Goal: Task Accomplishment & Management: Use online tool/utility

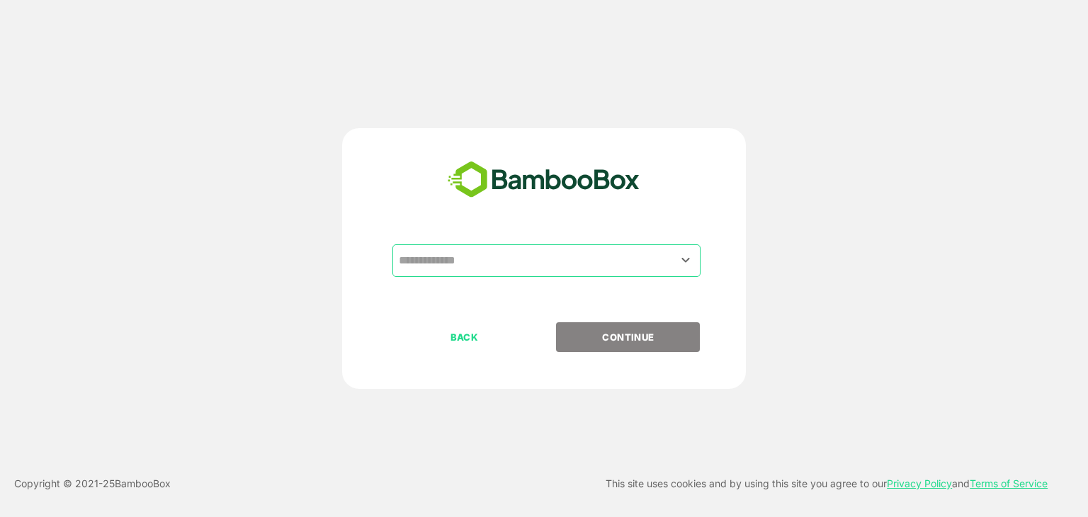
click at [494, 255] on input "text" at bounding box center [546, 260] width 302 height 27
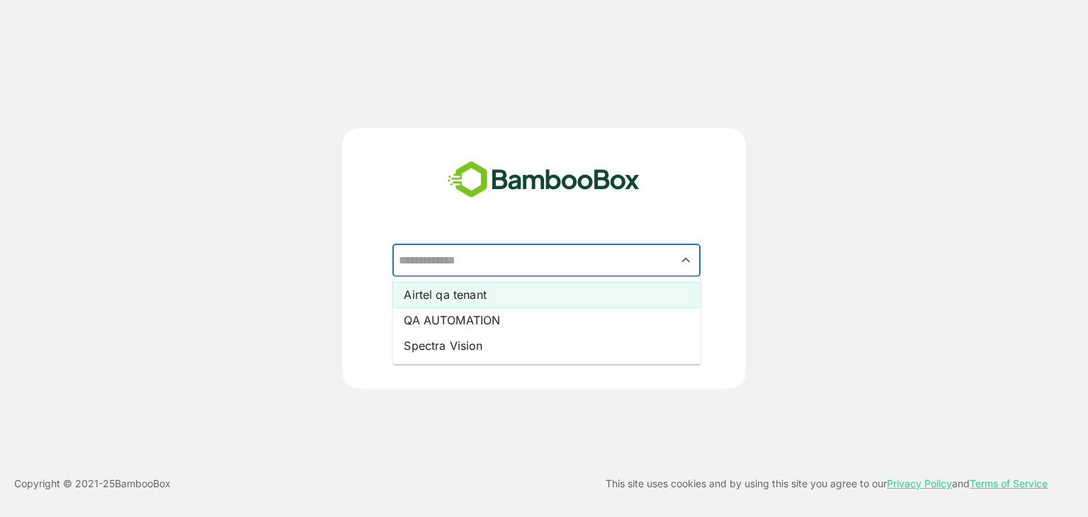
click at [484, 292] on li "Airtel qa tenant" at bounding box center [546, 294] width 308 height 25
type input "**********"
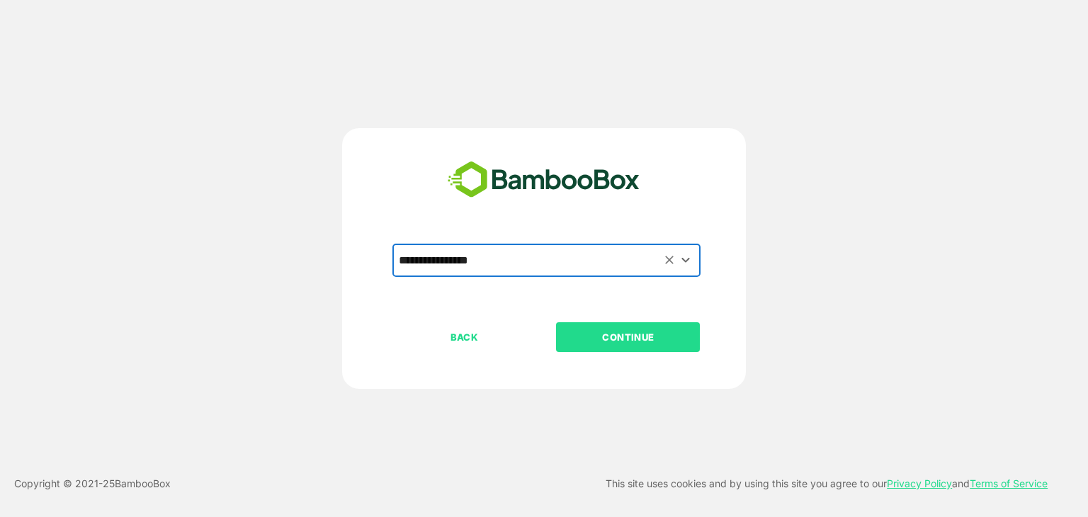
click at [640, 331] on p "CONTINUE" at bounding box center [628, 337] width 142 height 16
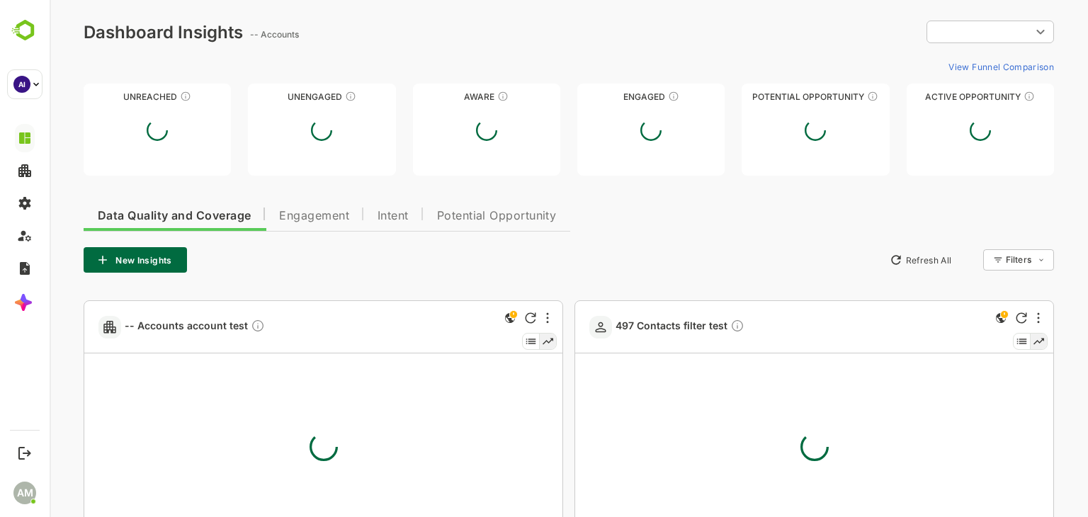
type input "**********"
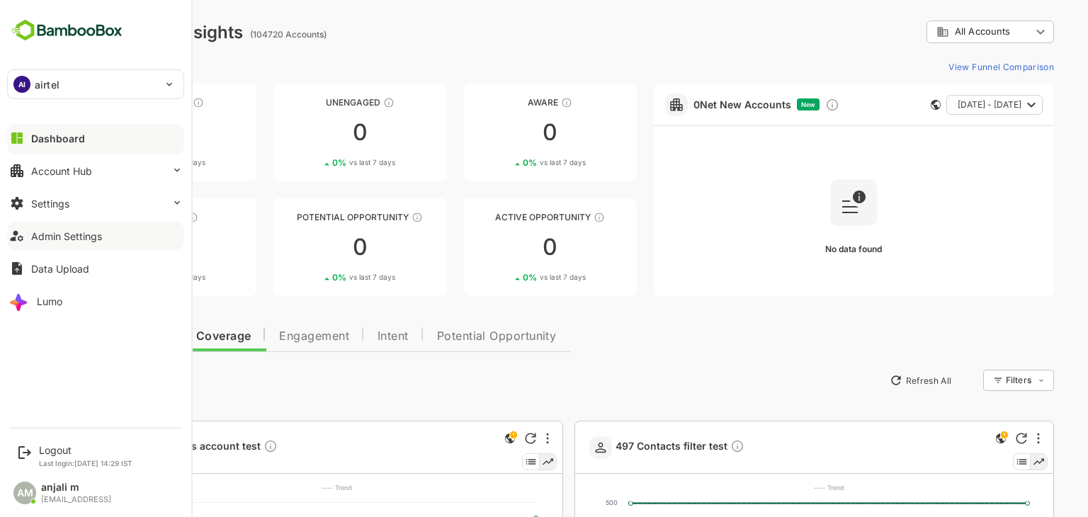
drag, startPoint x: 68, startPoint y: 233, endPoint x: 81, endPoint y: 237, distance: 14.1
click at [68, 234] on div "Admin Settings" at bounding box center [66, 236] width 71 height 12
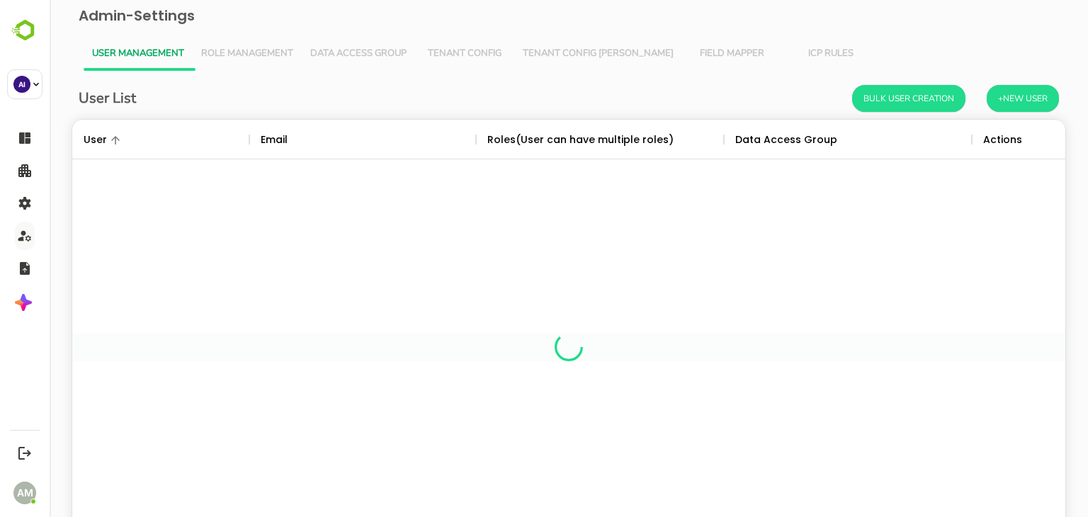
scroll to position [404, 972]
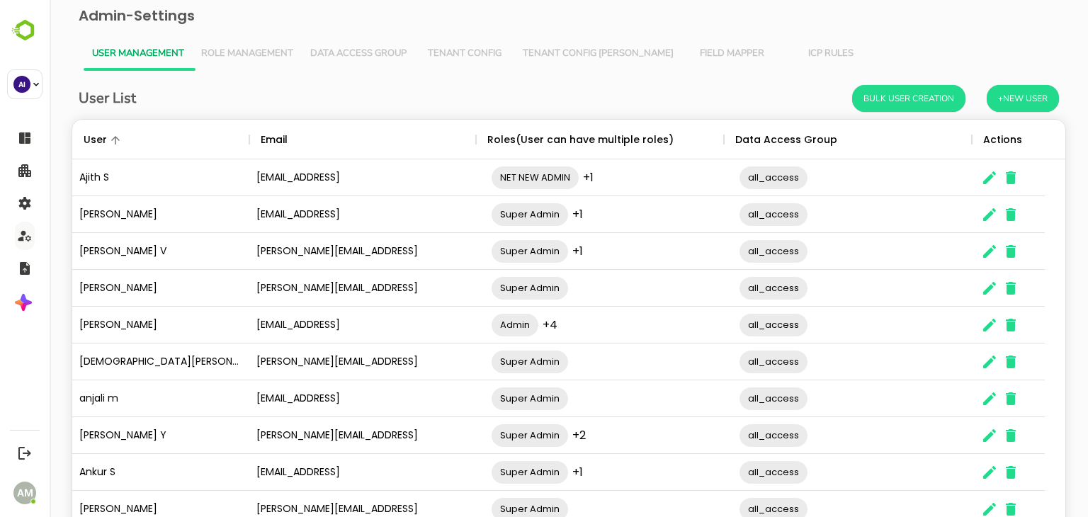
click at [568, 57] on span "Tenant Config [PERSON_NAME]" at bounding box center [598, 53] width 151 height 11
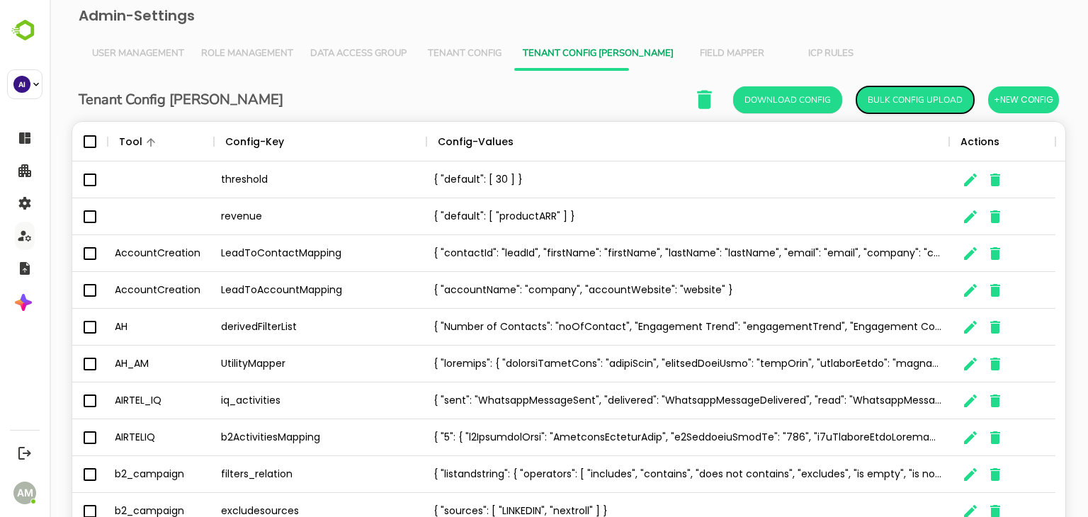
click at [904, 99] on button "Bulk Config Upload" at bounding box center [915, 99] width 118 height 27
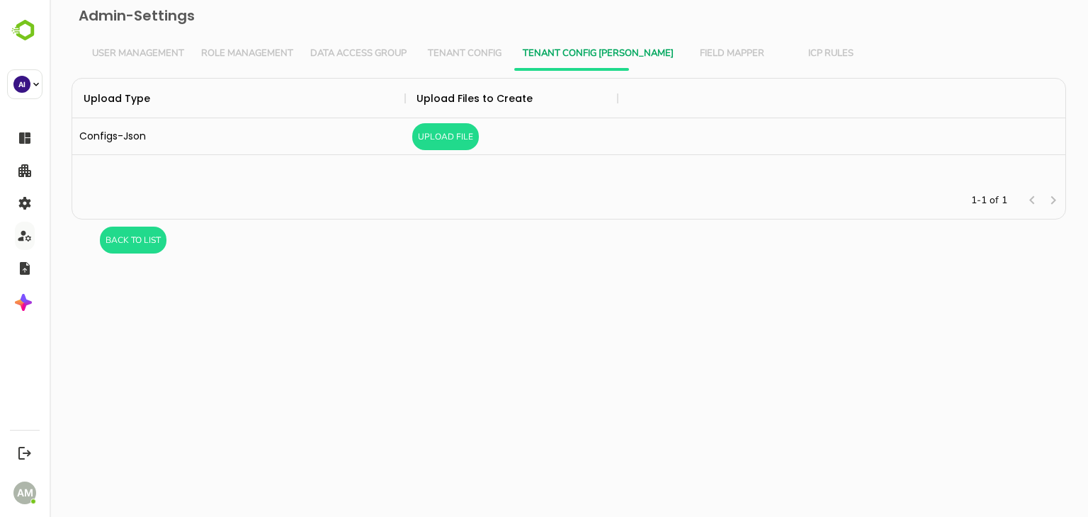
scroll to position [93, 982]
click at [442, 139] on button "Upload File" at bounding box center [445, 136] width 67 height 27
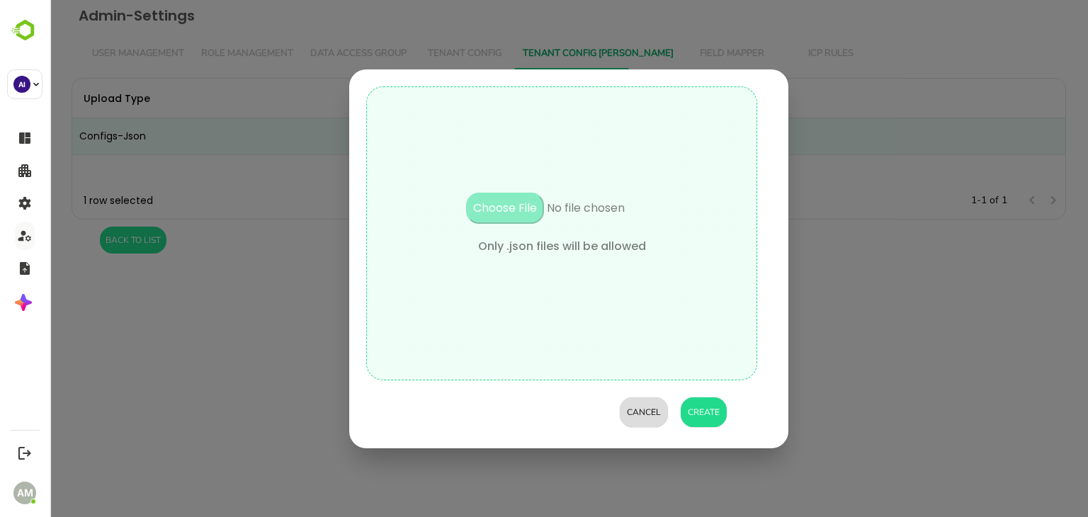
click at [507, 205] on input "file" at bounding box center [561, 215] width 241 height 45
type input "**********"
click at [707, 407] on button "Create" at bounding box center [704, 412] width 46 height 30
click at [704, 411] on button "Create" at bounding box center [704, 412] width 46 height 30
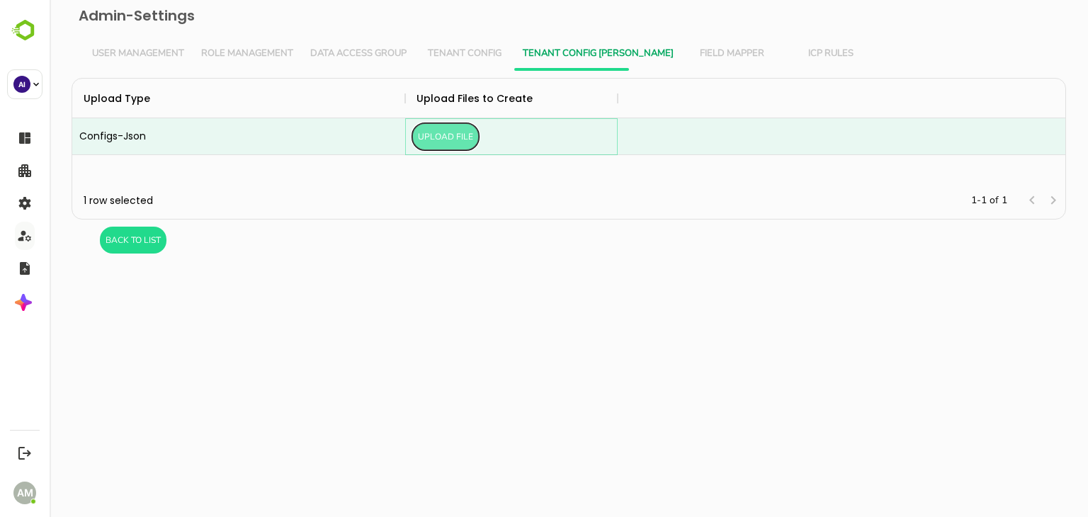
click at [444, 135] on button "Upload File" at bounding box center [445, 136] width 67 height 27
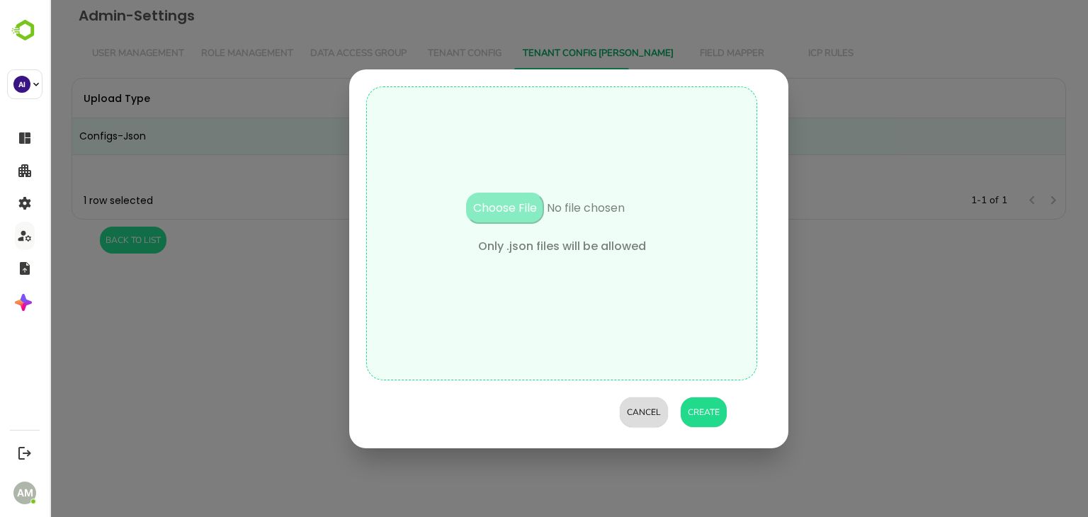
click at [491, 195] on input "file" at bounding box center [561, 215] width 241 height 45
type input "**********"
click at [697, 411] on button "Create" at bounding box center [704, 412] width 46 height 30
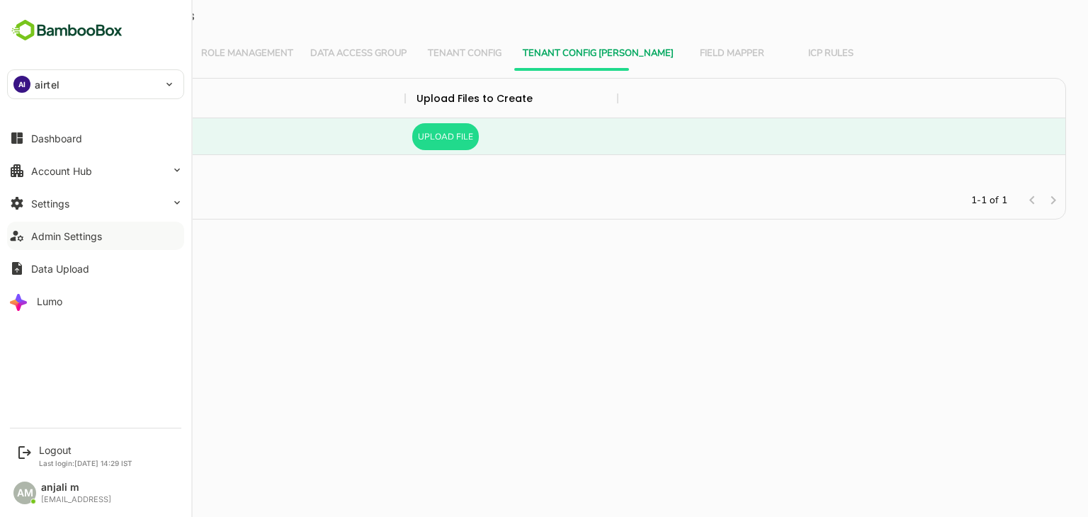
click at [71, 238] on div "Admin Settings" at bounding box center [66, 236] width 71 height 12
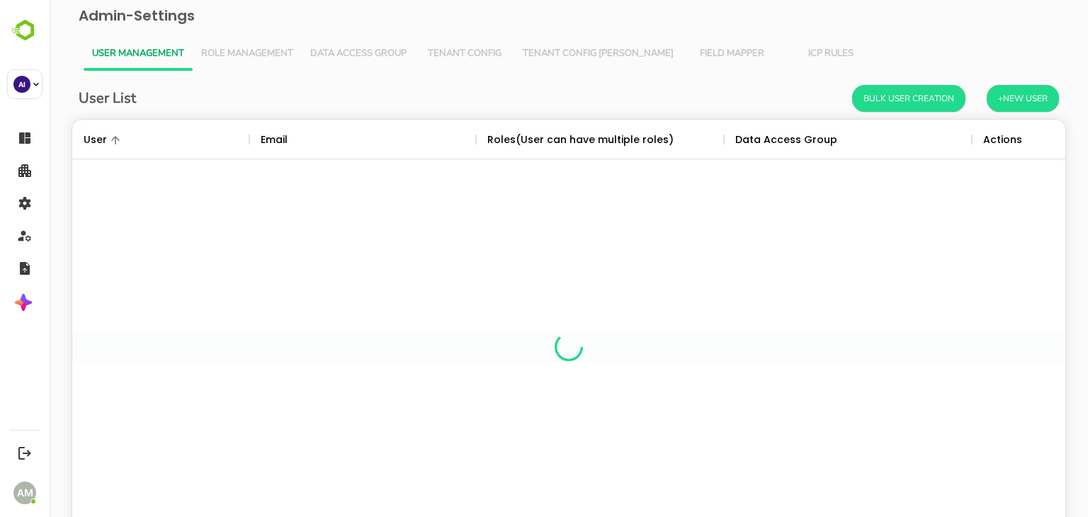
scroll to position [404, 972]
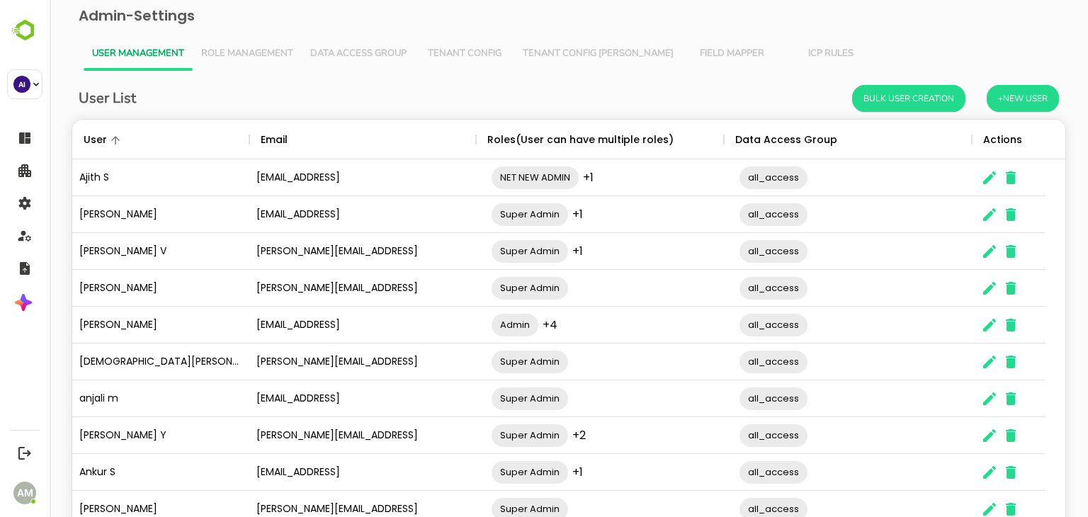
click at [578, 55] on span "Tenant Config [PERSON_NAME]" at bounding box center [598, 53] width 151 height 11
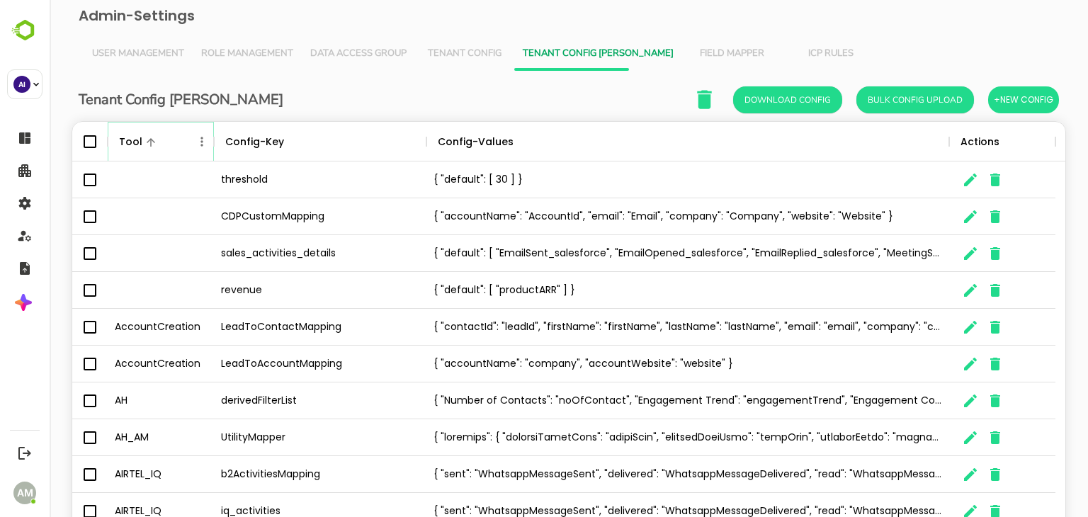
click at [202, 142] on icon "Menu" at bounding box center [201, 141] width 2 height 9
drag, startPoint x: 148, startPoint y: 244, endPoint x: 177, endPoint y: 226, distance: 34.4
click at [148, 244] on li "Filter" at bounding box center [162, 244] width 98 height 25
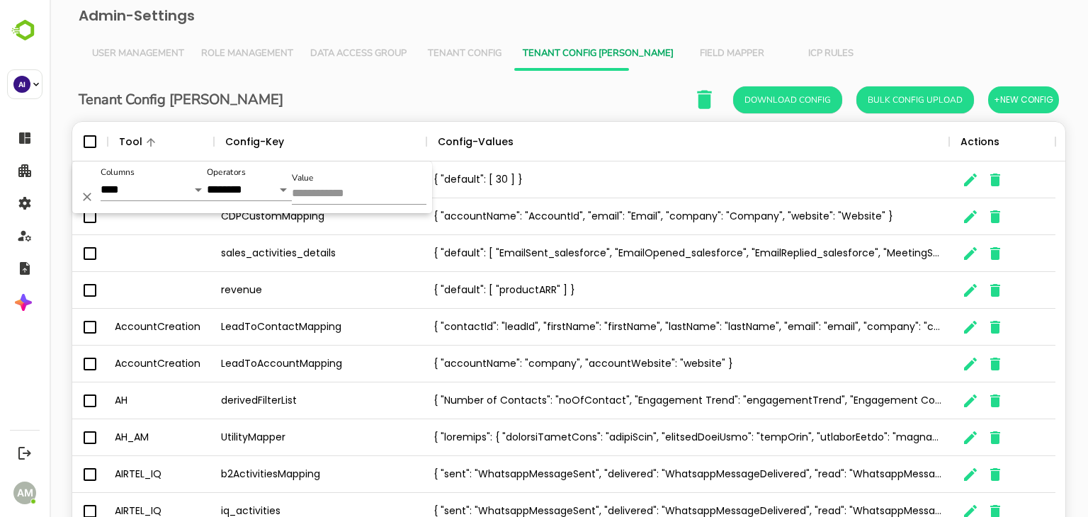
click at [322, 196] on input "Value" at bounding box center [359, 194] width 135 height 21
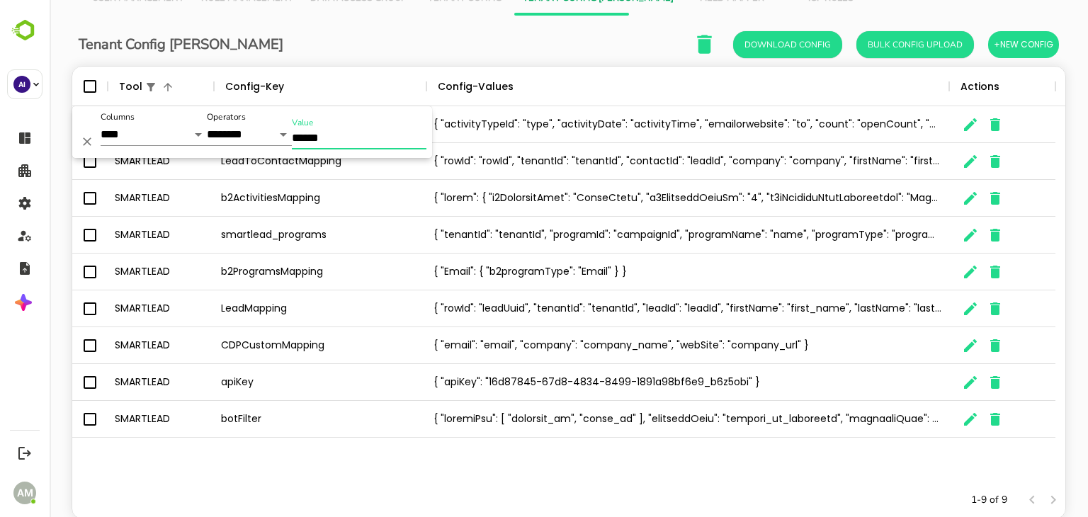
scroll to position [93, 0]
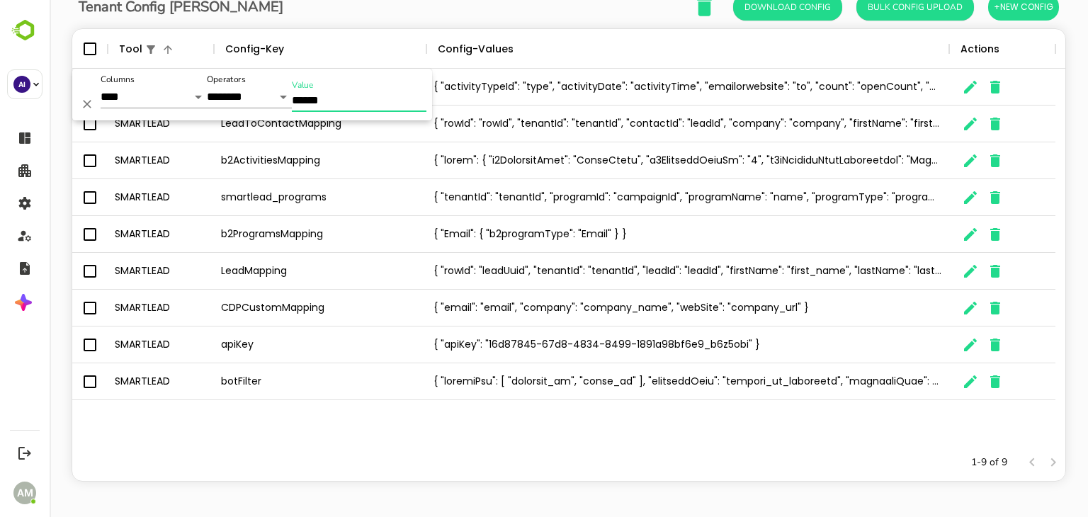
type input "******"
click at [351, 426] on div "SMARTLEAD smartlead_activities { "activityTypeId": "type", "activityDate": "act…" at bounding box center [568, 256] width 993 height 375
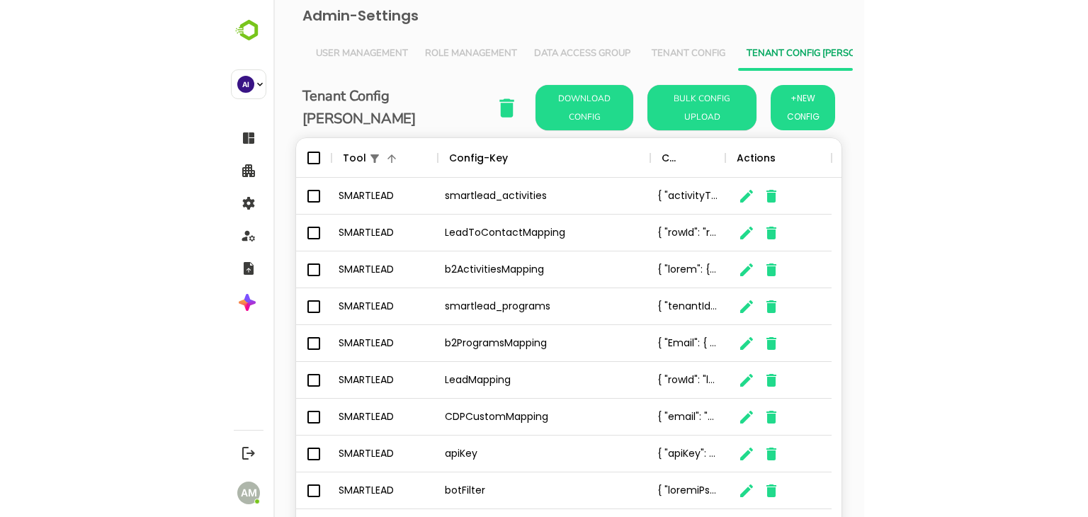
scroll to position [404, 972]
